Goal: Information Seeking & Learning: Learn about a topic

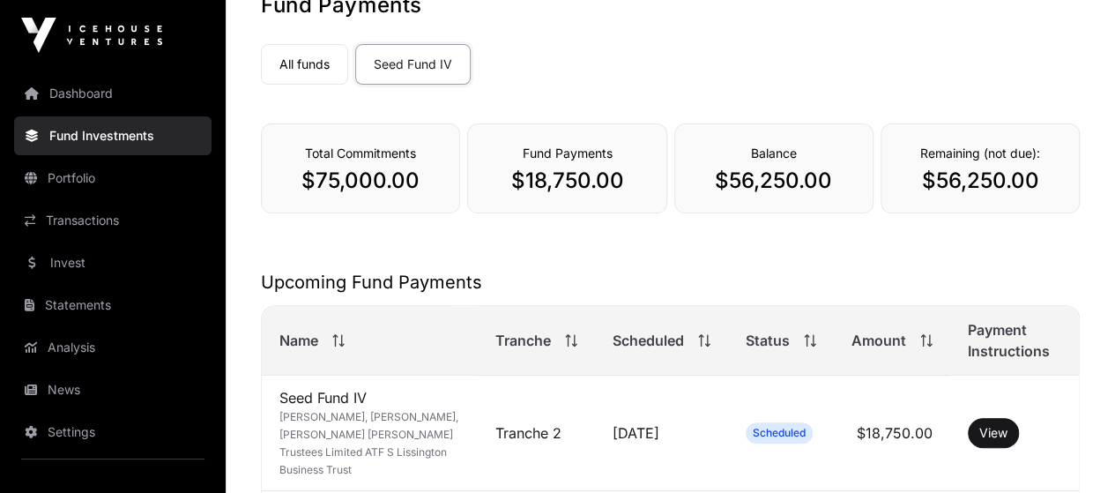
scroll to position [264, 0]
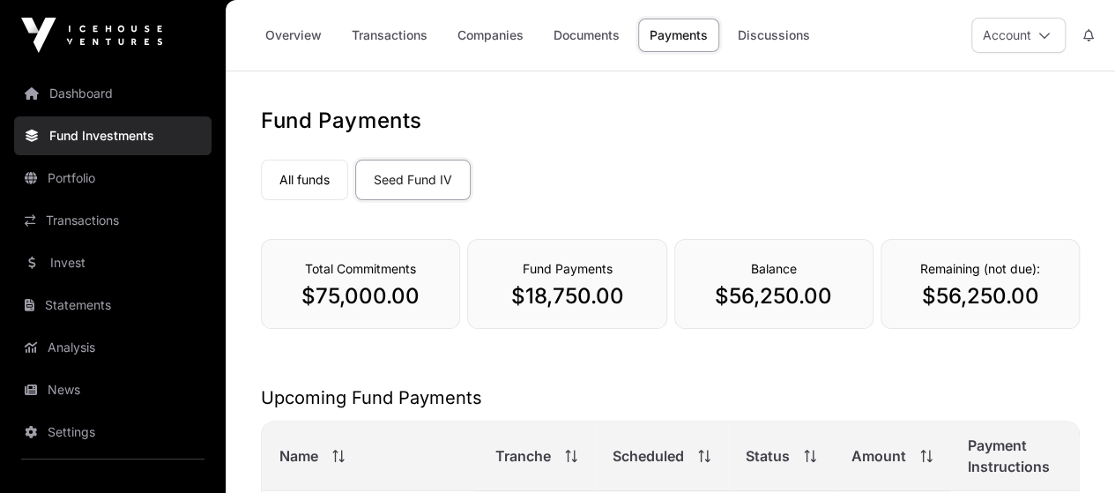
click at [1048, 34] on icon at bounding box center [1044, 35] width 12 height 12
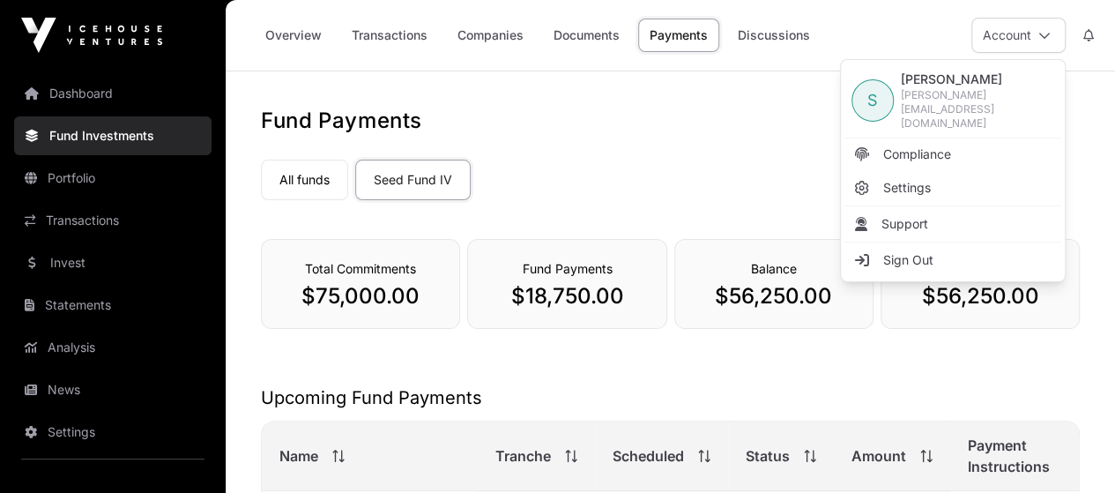
click at [925, 179] on span "Settings" at bounding box center [907, 188] width 48 height 18
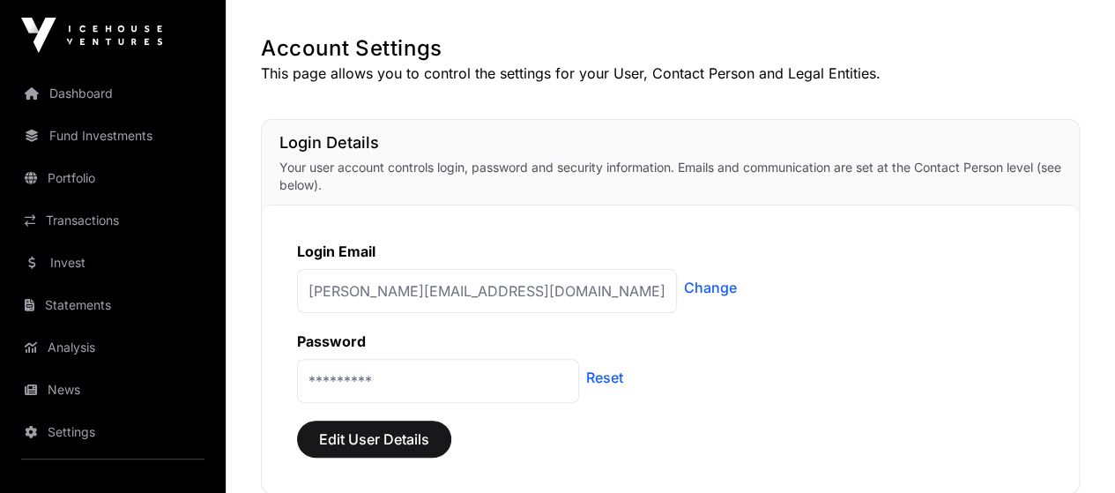
scroll to position [88, 0]
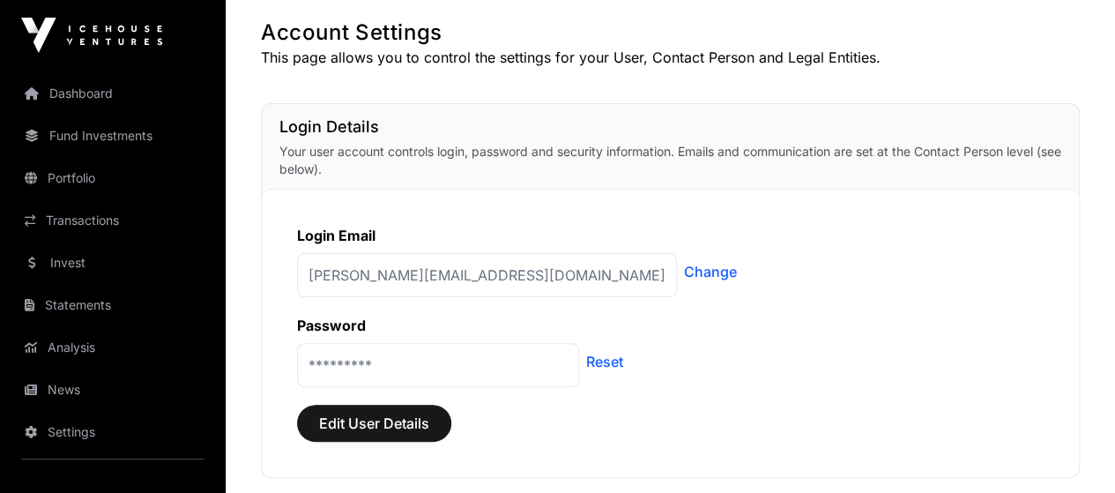
click at [471, 272] on p "[PERSON_NAME][EMAIL_ADDRESS][DOMAIN_NAME]" at bounding box center [487, 275] width 380 height 44
click at [497, 363] on p "*********" at bounding box center [438, 365] width 282 height 44
click at [435, 360] on p "*********" at bounding box center [438, 365] width 282 height 44
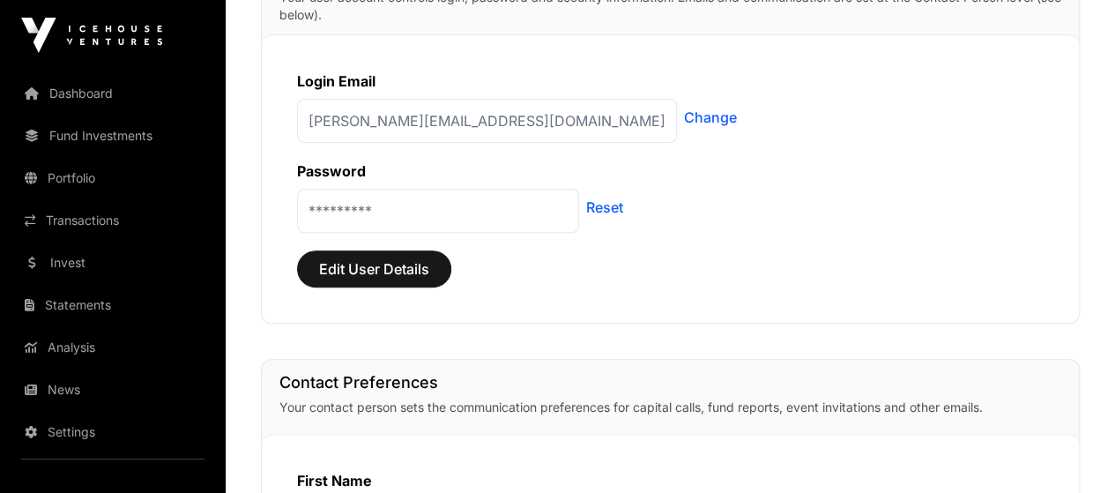
scroll to position [264, 0]
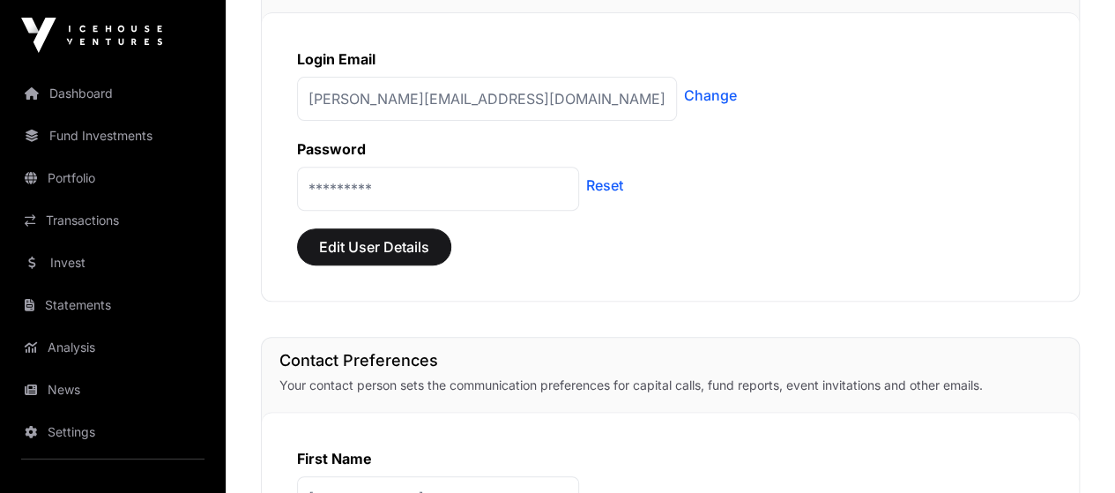
click at [349, 185] on p "*********" at bounding box center [438, 189] width 282 height 44
click at [610, 186] on link "Reset" at bounding box center [604, 185] width 37 height 21
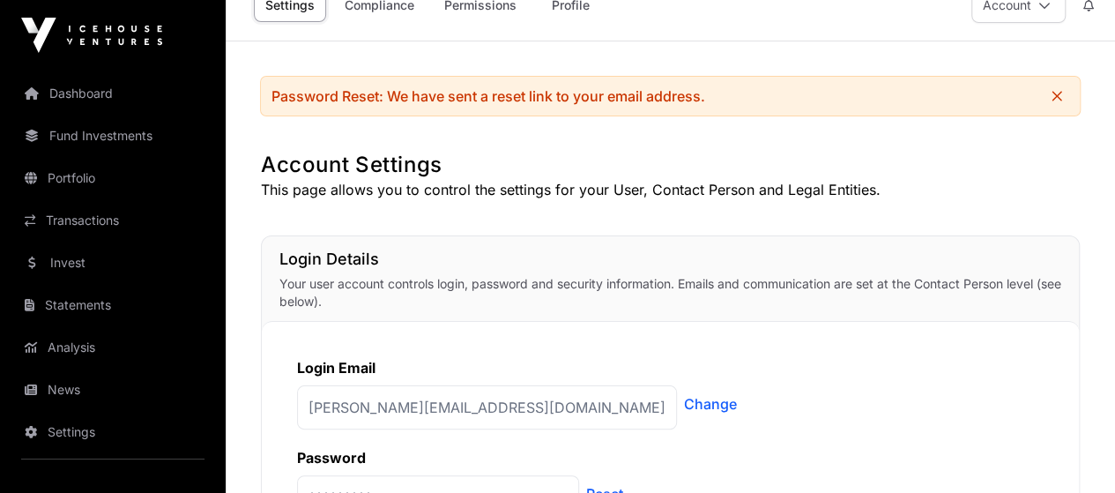
scroll to position [0, 0]
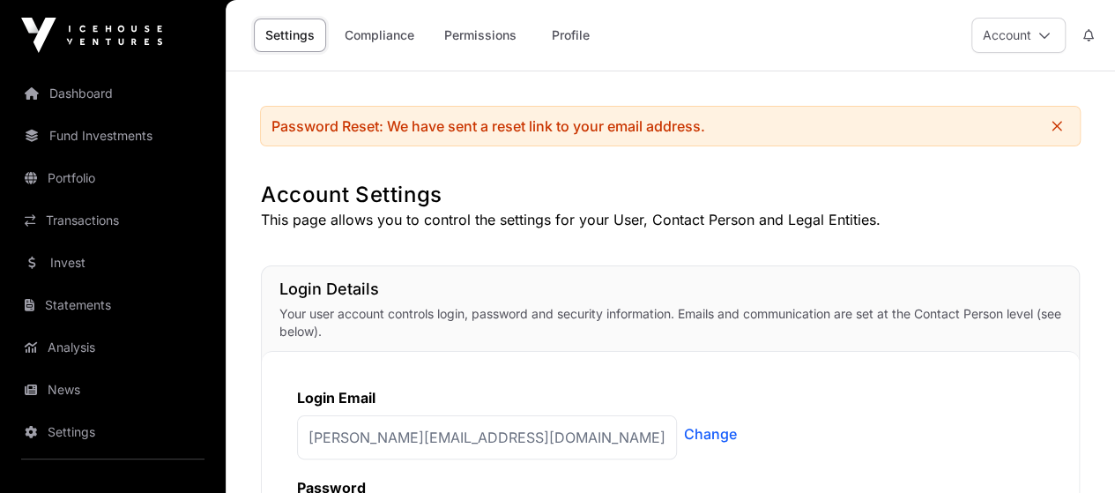
click at [93, 98] on link "Dashboard" at bounding box center [112, 93] width 197 height 39
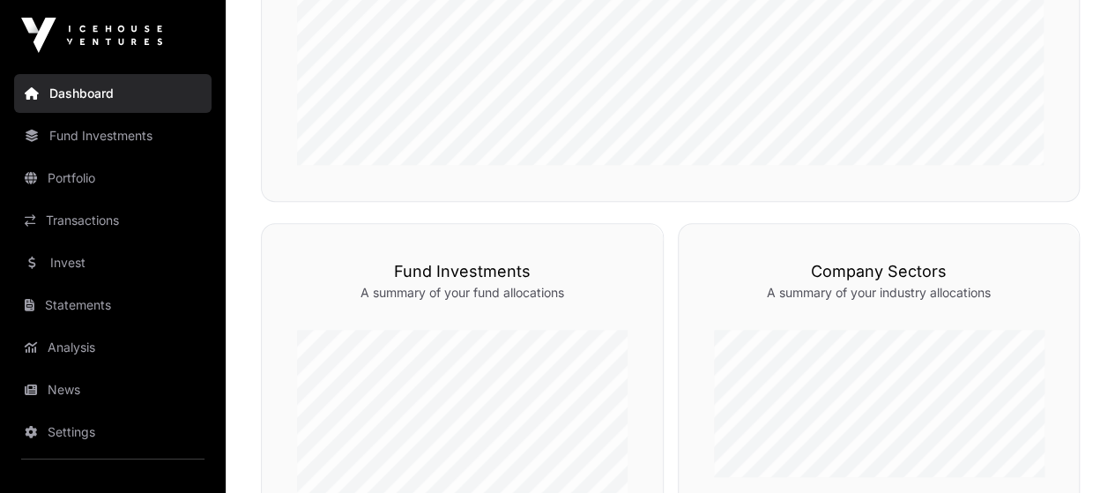
scroll to position [189, 0]
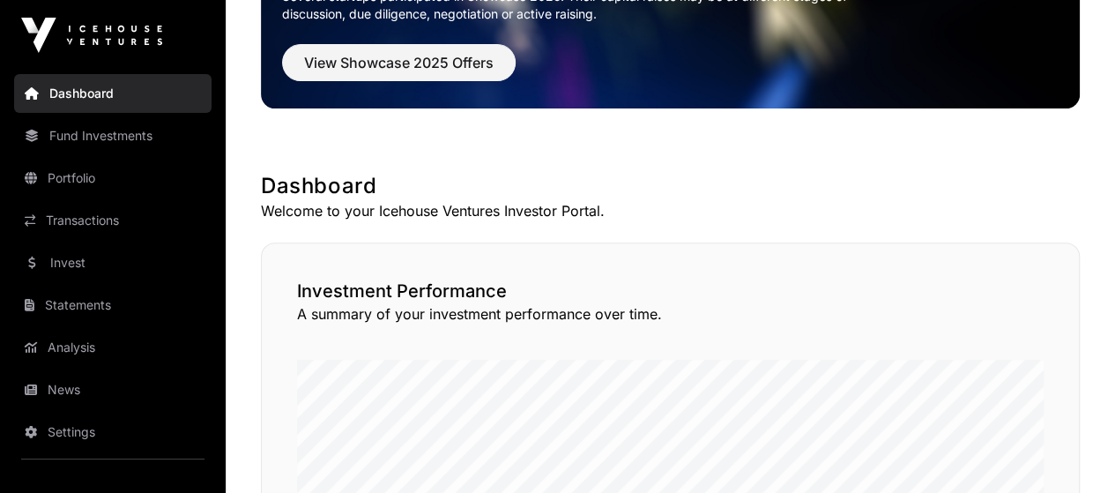
click at [89, 262] on link "Invest" at bounding box center [112, 262] width 197 height 39
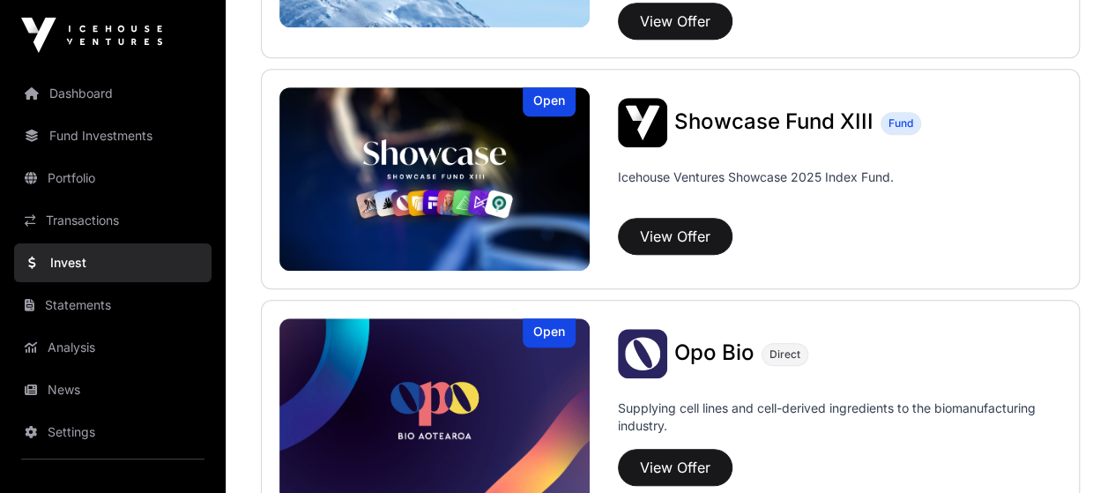
scroll to position [617, 0]
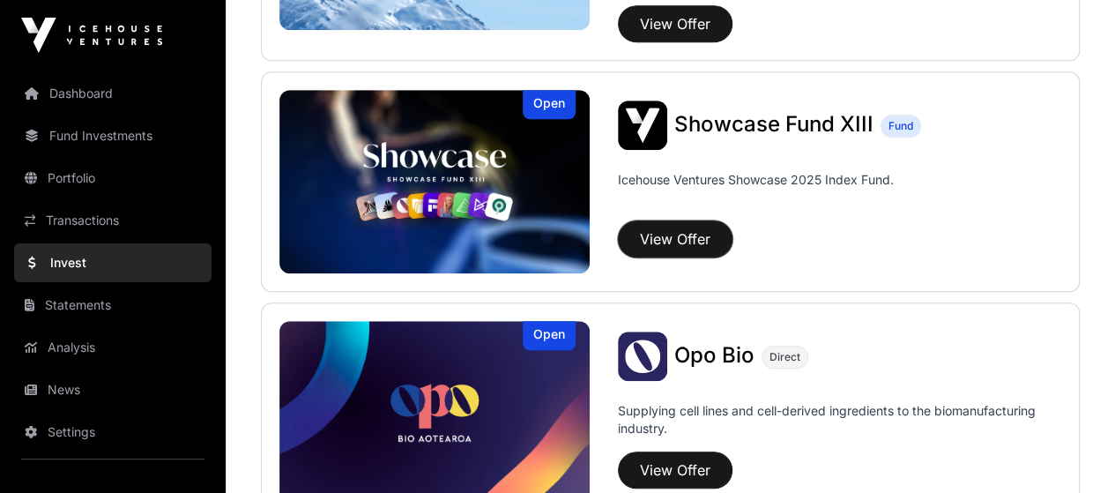
click at [675, 246] on button "View Offer" at bounding box center [675, 238] width 115 height 37
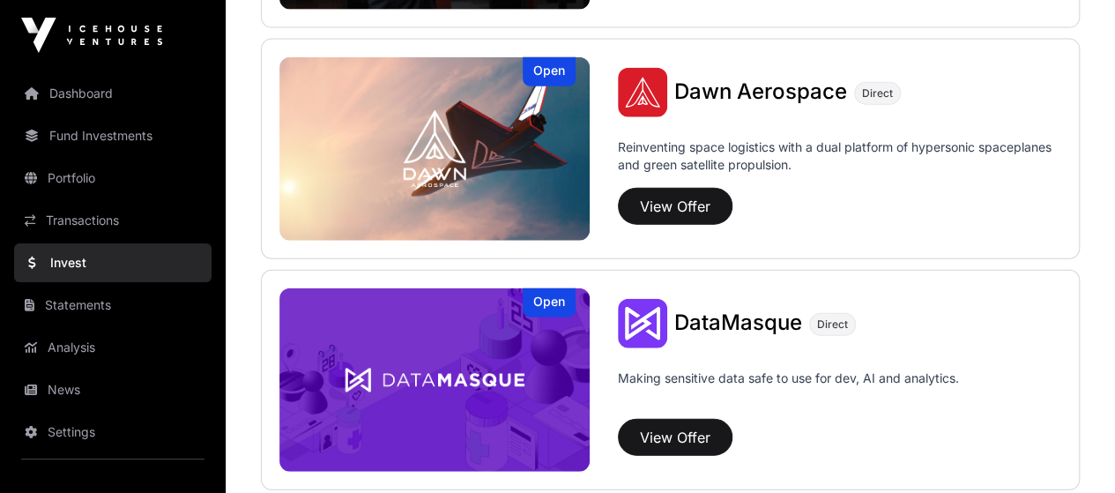
scroll to position [2027, 0]
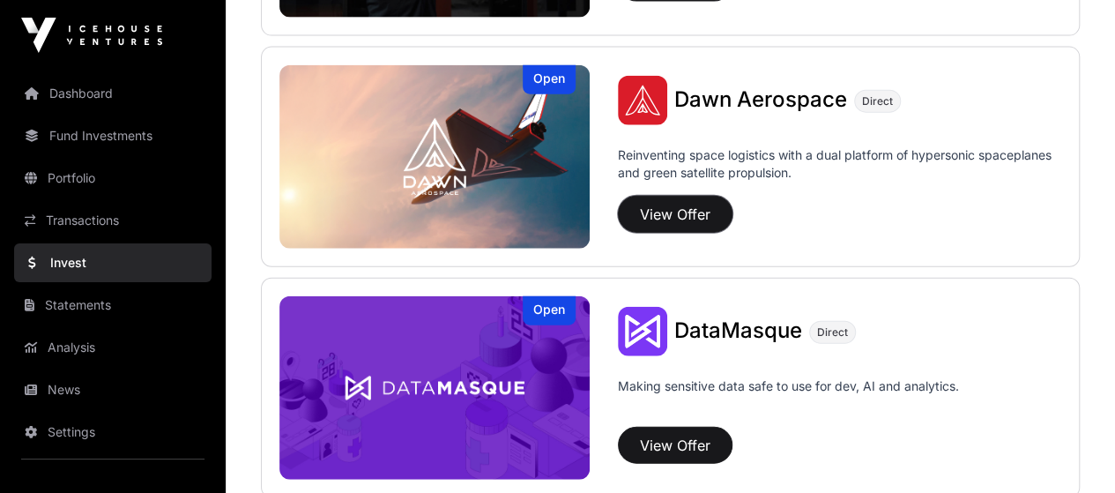
click at [676, 197] on button "View Offer" at bounding box center [675, 214] width 115 height 37
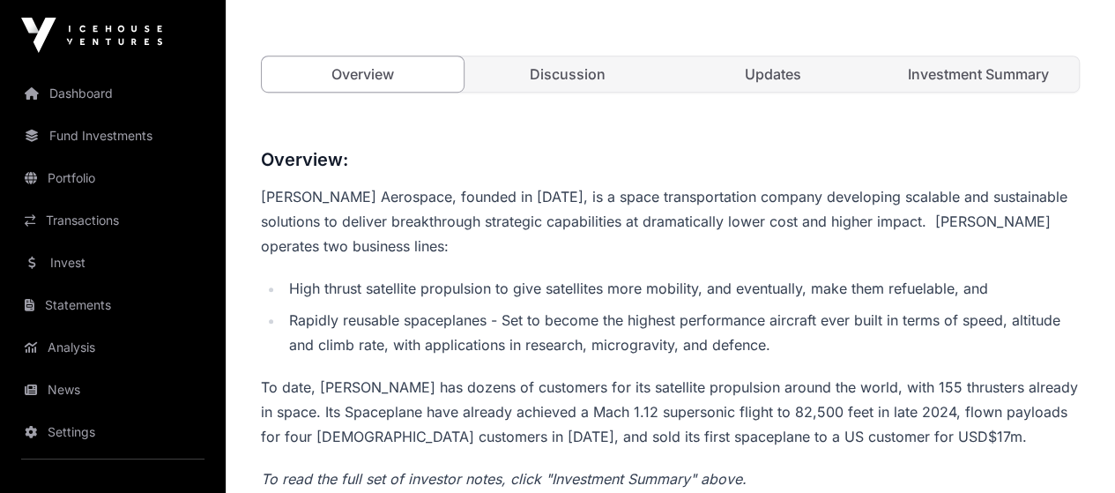
scroll to position [542, 0]
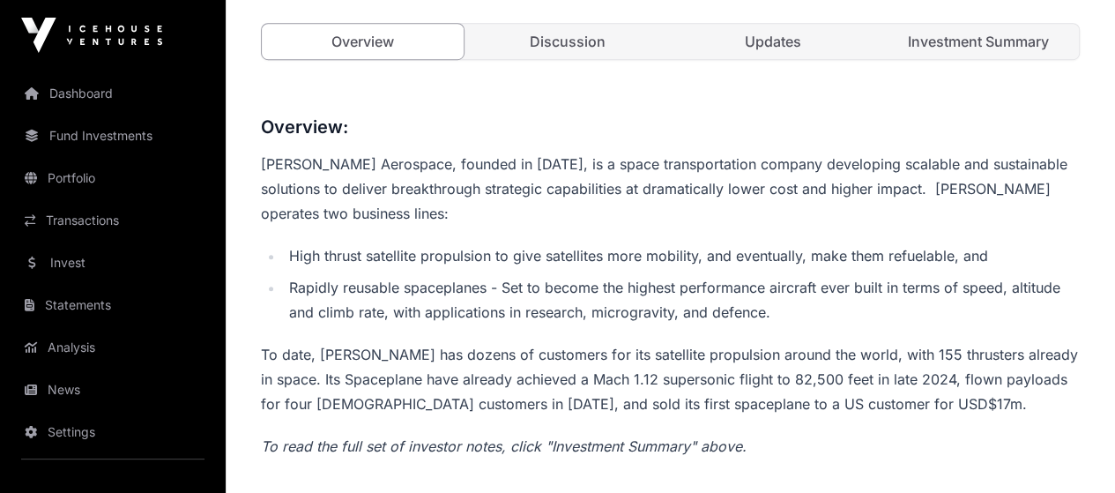
click at [975, 59] on link "Investment Summary" at bounding box center [978, 41] width 202 height 35
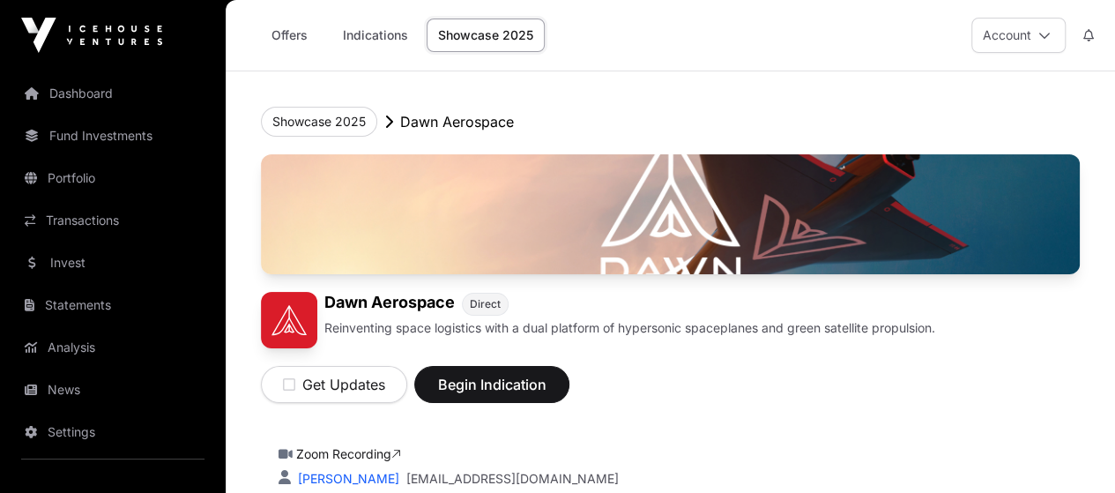
click at [282, 34] on link "Offers" at bounding box center [289, 35] width 71 height 33
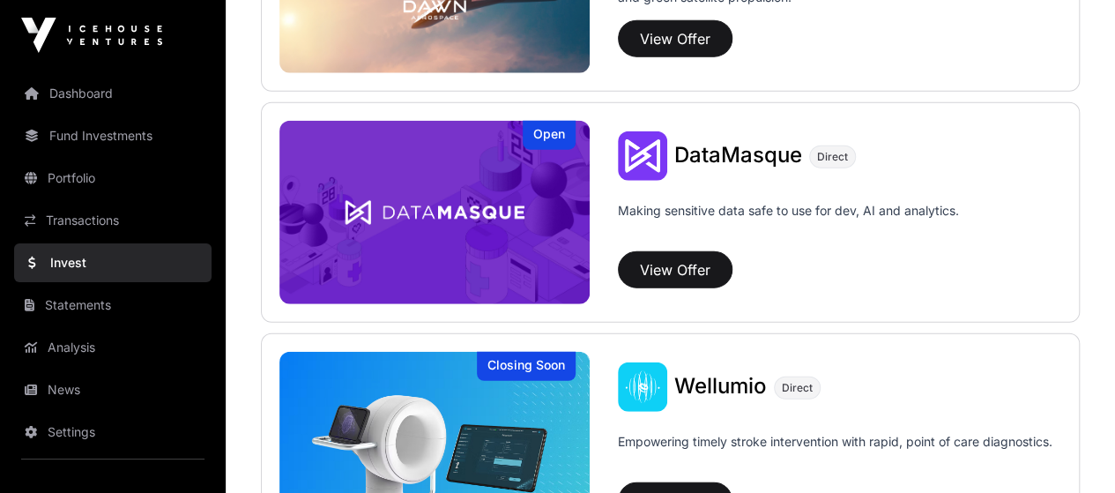
scroll to position [2404, 0]
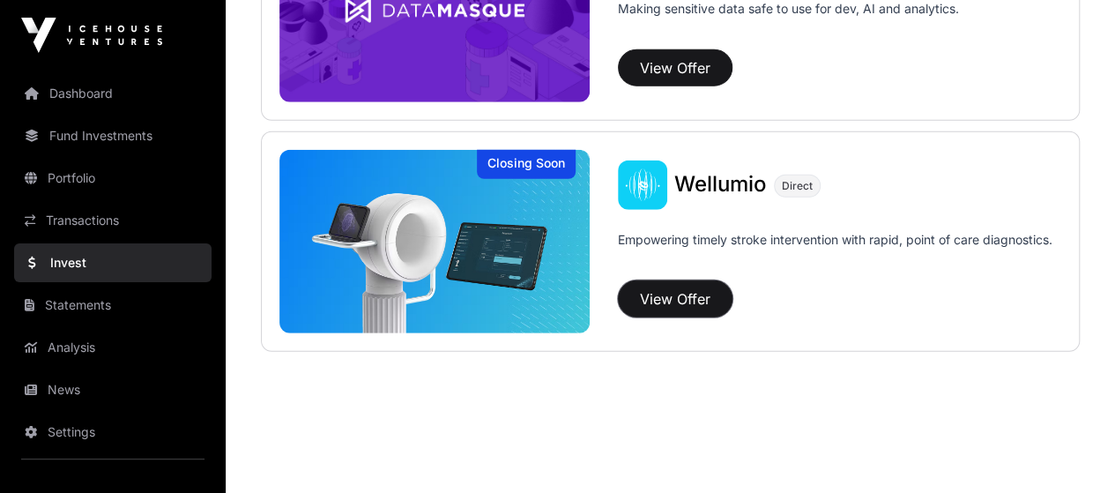
click at [661, 296] on button "View Offer" at bounding box center [675, 298] width 115 height 37
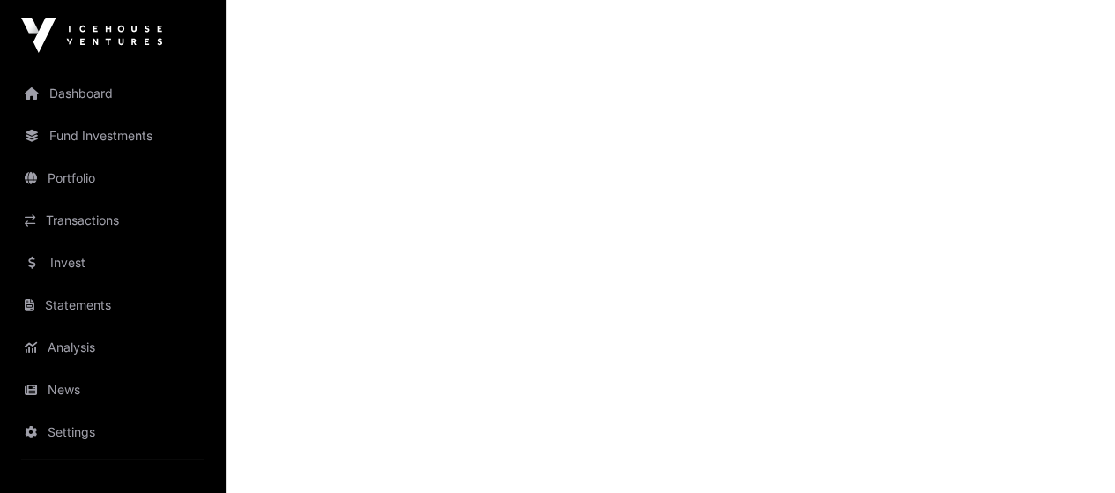
scroll to position [1774, 0]
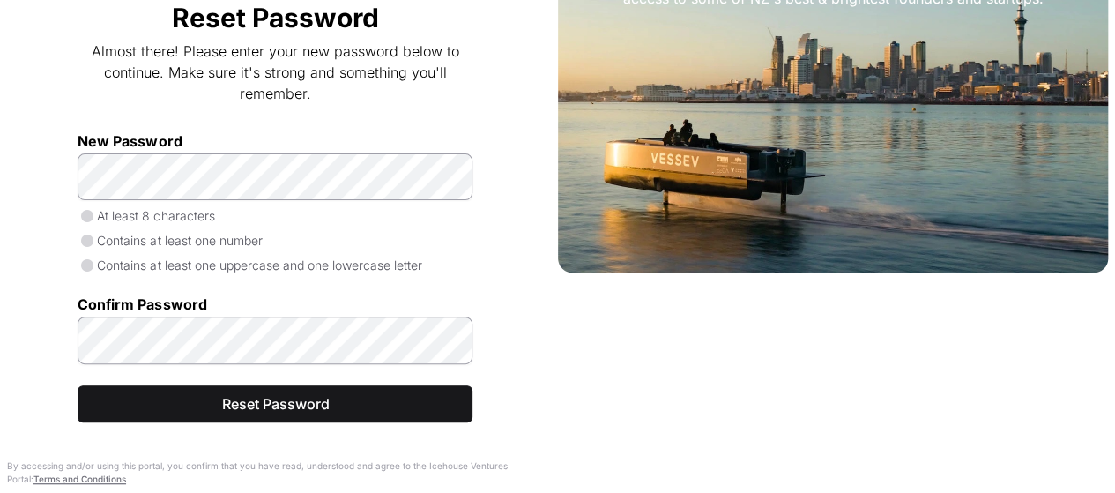
scroll to position [254, 0]
click at [421, 219] on p "At least 8 characters" at bounding box center [275, 216] width 395 height 18
